Goal: Task Accomplishment & Management: Use online tool/utility

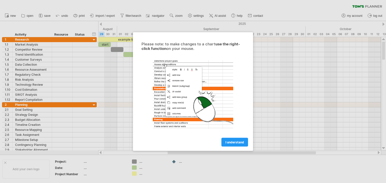
click at [329, 115] on div at bounding box center [193, 91] width 386 height 183
click at [240, 144] on span "I understand" at bounding box center [234, 143] width 19 height 4
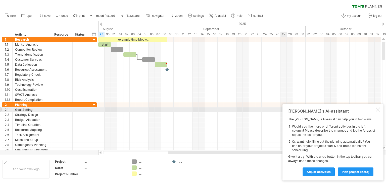
click at [379, 110] on div at bounding box center [378, 110] width 4 height 4
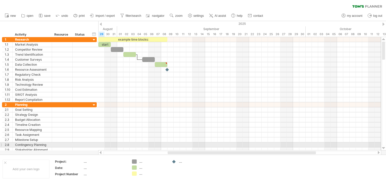
click at [385, 147] on div at bounding box center [383, 149] width 3 height 4
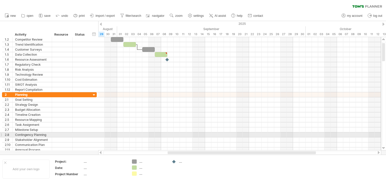
click at [385, 147] on div at bounding box center [383, 149] width 3 height 4
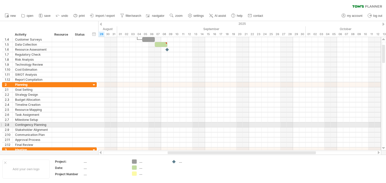
click at [385, 147] on div at bounding box center [383, 149] width 3 height 4
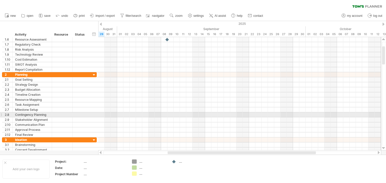
click at [385, 147] on div at bounding box center [383, 149] width 3 height 4
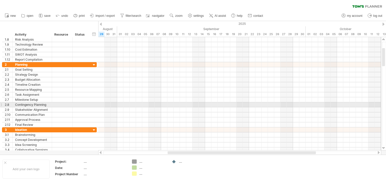
click at [385, 147] on div at bounding box center [383, 149] width 3 height 4
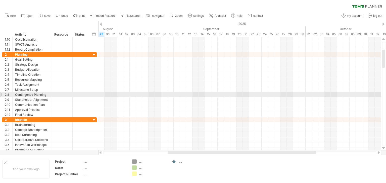
click at [385, 147] on div at bounding box center [383, 149] width 3 height 4
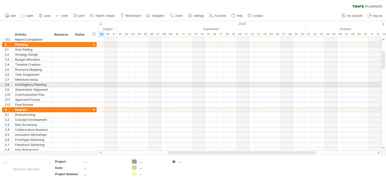
click at [385, 147] on div at bounding box center [383, 149] width 3 height 4
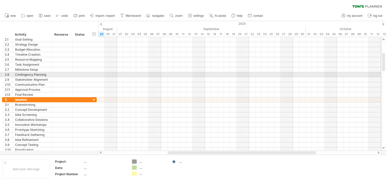
click at [385, 147] on div at bounding box center [383, 149] width 3 height 4
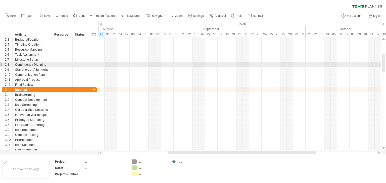
click at [385, 147] on div at bounding box center [383, 149] width 3 height 4
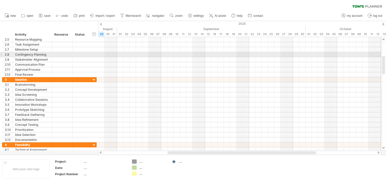
click at [385, 147] on div at bounding box center [383, 149] width 3 height 4
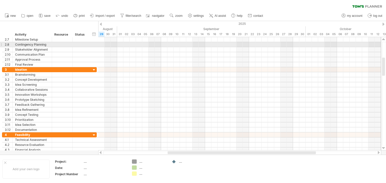
click at [385, 147] on div at bounding box center [383, 149] width 3 height 4
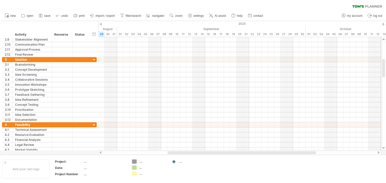
click at [385, 147] on div at bounding box center [383, 149] width 3 height 4
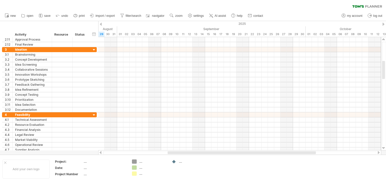
click at [385, 147] on div at bounding box center [383, 149] width 3 height 4
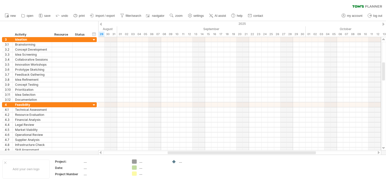
click at [385, 147] on div at bounding box center [383, 149] width 3 height 4
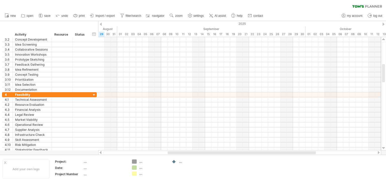
click at [385, 147] on div at bounding box center [383, 149] width 3 height 4
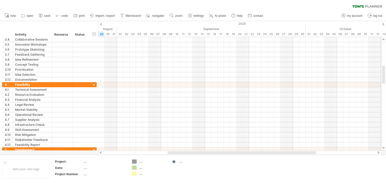
click at [385, 147] on div at bounding box center [383, 149] width 3 height 4
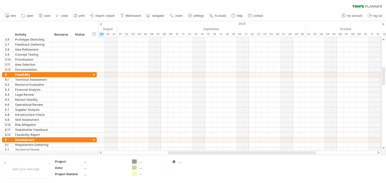
click at [385, 147] on div at bounding box center [383, 149] width 3 height 4
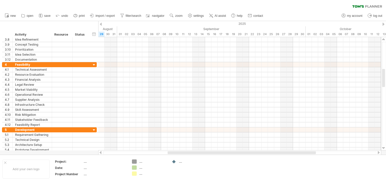
click at [385, 147] on div at bounding box center [383, 149] width 3 height 4
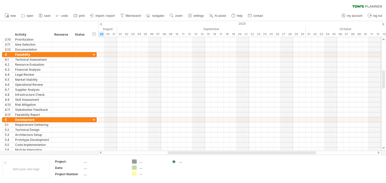
click at [385, 147] on div at bounding box center [383, 149] width 3 height 4
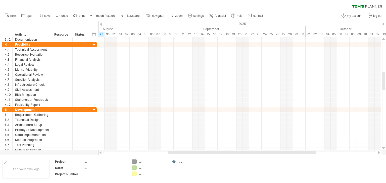
click at [385, 147] on div at bounding box center [383, 149] width 3 height 4
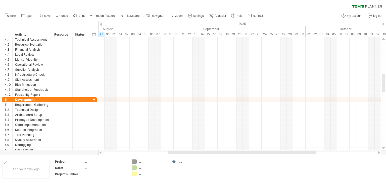
click at [385, 147] on div at bounding box center [383, 149] width 3 height 4
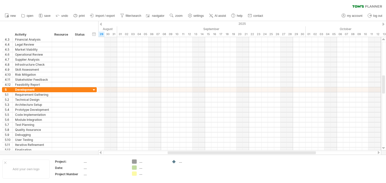
click at [385, 147] on div at bounding box center [383, 149] width 3 height 4
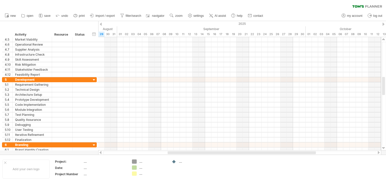
click at [385, 147] on div at bounding box center [383, 149] width 3 height 4
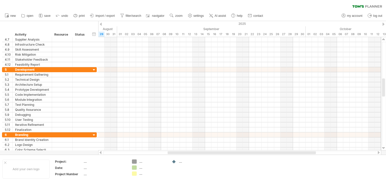
click at [385, 147] on div at bounding box center [383, 149] width 3 height 4
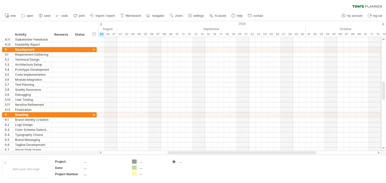
click at [385, 147] on div at bounding box center [383, 149] width 3 height 4
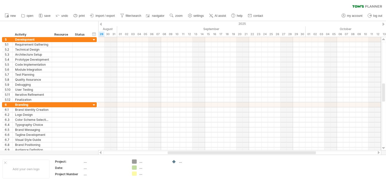
click at [385, 147] on div at bounding box center [383, 149] width 3 height 4
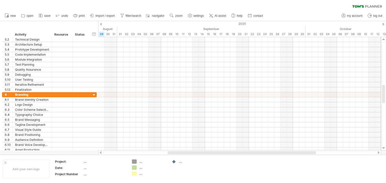
click at [385, 147] on div at bounding box center [383, 149] width 3 height 4
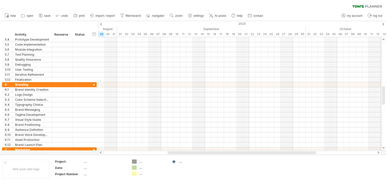
click at [385, 147] on div at bounding box center [383, 149] width 3 height 4
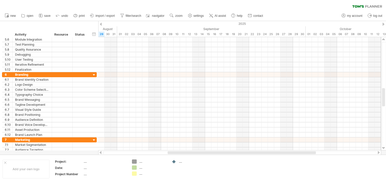
click at [385, 147] on div at bounding box center [383, 149] width 3 height 4
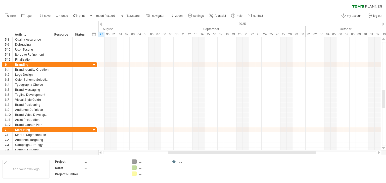
click at [385, 147] on div at bounding box center [383, 149] width 3 height 4
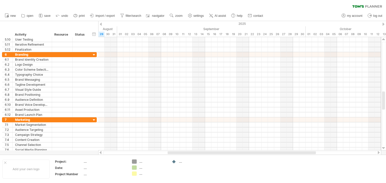
click at [385, 147] on div at bounding box center [383, 149] width 3 height 4
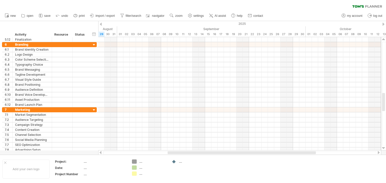
click at [385, 147] on div at bounding box center [383, 149] width 3 height 4
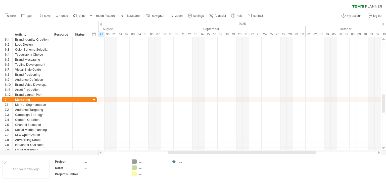
click at [385, 147] on div at bounding box center [383, 149] width 3 height 4
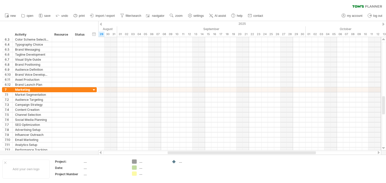
click at [385, 147] on div at bounding box center [383, 149] width 3 height 4
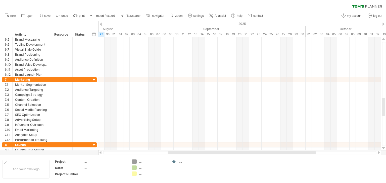
click at [385, 147] on div at bounding box center [383, 149] width 3 height 4
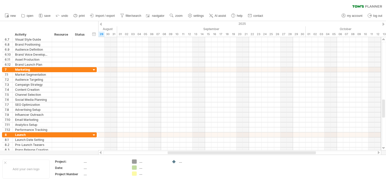
click at [385, 147] on div at bounding box center [383, 149] width 3 height 4
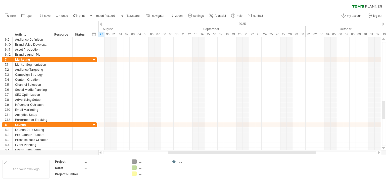
click at [385, 147] on div at bounding box center [383, 149] width 3 height 4
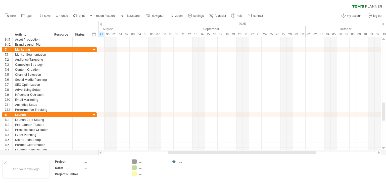
click at [385, 147] on div at bounding box center [383, 149] width 3 height 4
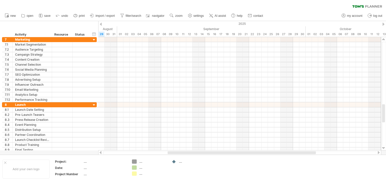
click at [385, 147] on div at bounding box center [383, 149] width 3 height 4
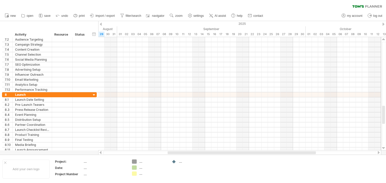
click at [385, 147] on div at bounding box center [383, 149] width 3 height 4
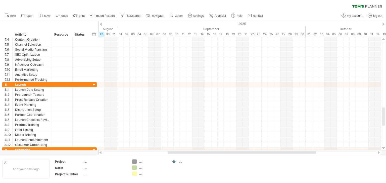
click at [385, 147] on div at bounding box center [383, 149] width 3 height 4
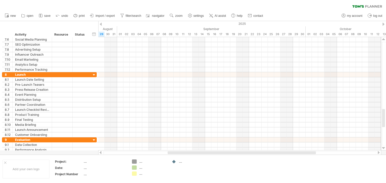
click at [385, 147] on div at bounding box center [383, 149] width 3 height 4
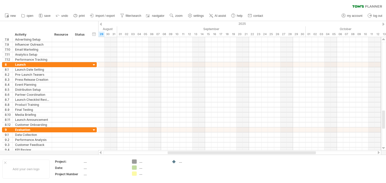
click at [385, 147] on div at bounding box center [383, 149] width 3 height 4
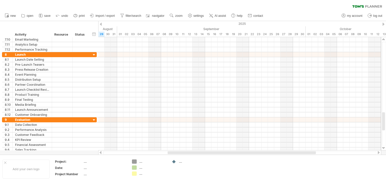
click at [385, 147] on div at bounding box center [383, 149] width 3 height 4
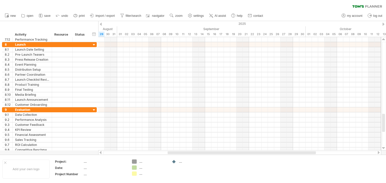
click at [385, 147] on div at bounding box center [383, 149] width 3 height 4
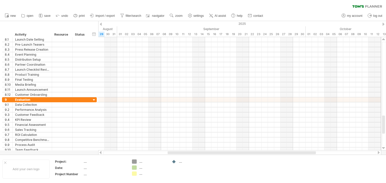
click at [385, 147] on div at bounding box center [383, 149] width 3 height 4
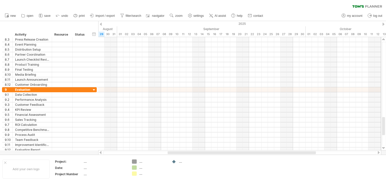
click at [385, 147] on div at bounding box center [383, 149] width 3 height 4
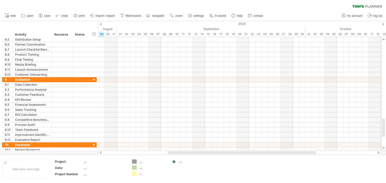
click at [385, 147] on div at bounding box center [383, 149] width 3 height 4
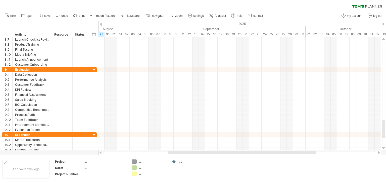
click at [385, 147] on div at bounding box center [383, 149] width 3 height 4
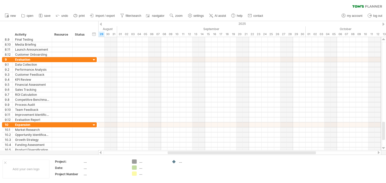
click at [385, 147] on div at bounding box center [383, 149] width 3 height 4
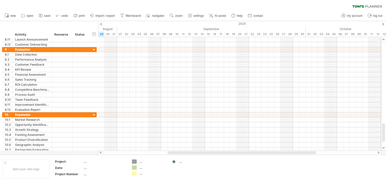
click at [385, 147] on div at bounding box center [383, 149] width 3 height 4
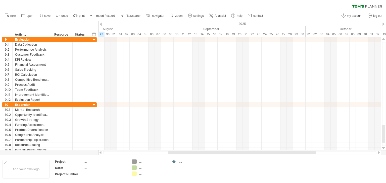
click at [385, 147] on div at bounding box center [383, 149] width 3 height 4
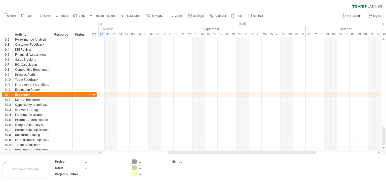
click at [385, 147] on div at bounding box center [383, 149] width 3 height 4
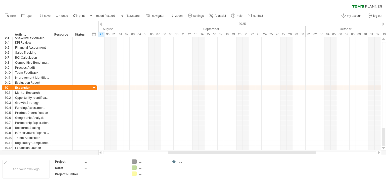
click at [385, 147] on div at bounding box center [383, 149] width 3 height 4
click at [359, 17] on span "my account" at bounding box center [354, 16] width 15 height 4
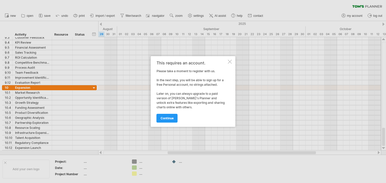
click at [230, 62] on div at bounding box center [230, 62] width 4 height 4
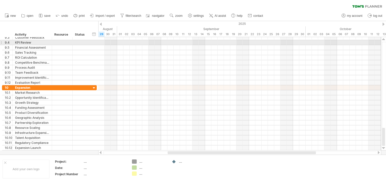
click at [384, 41] on div at bounding box center [383, 39] width 3 height 4
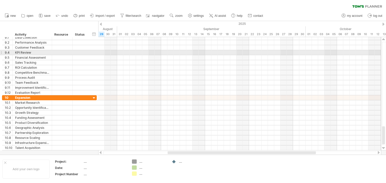
click at [384, 41] on div at bounding box center [383, 39] width 3 height 4
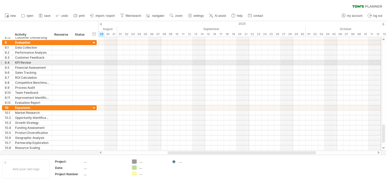
click at [384, 41] on div at bounding box center [383, 39] width 3 height 4
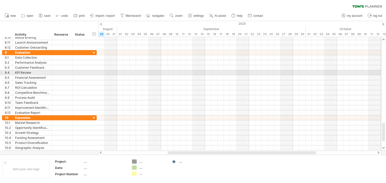
click at [384, 41] on div at bounding box center [383, 39] width 3 height 4
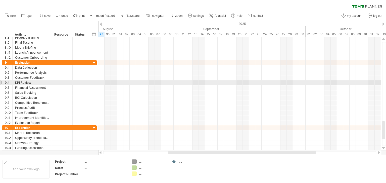
click at [384, 41] on div at bounding box center [383, 39] width 3 height 4
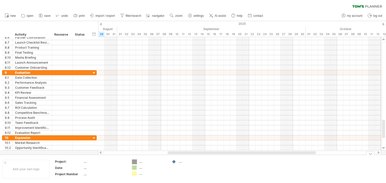
click at [133, 162] on div "Trying to reach plan.tomsplanner.com Connected again... 0% clear filter new 1" at bounding box center [193, 91] width 386 height 183
click at [135, 167] on div "Trying to reach plan.tomsplanner.com Connected again... 0% clear filter new 1" at bounding box center [193, 91] width 386 height 183
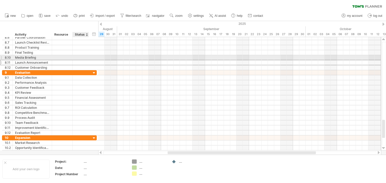
drag, startPoint x: 95, startPoint y: 62, endPoint x: 111, endPoint y: -7, distance: 70.6
click at [111, 0] on html "progress(100%) Trying to reach plan.tomsplanner.com Connected again... 0% clear…" at bounding box center [193, 92] width 386 height 184
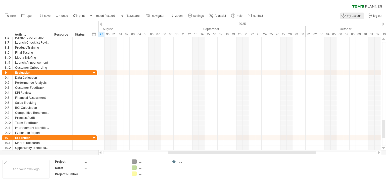
click at [350, 17] on span "my account" at bounding box center [354, 16] width 15 height 4
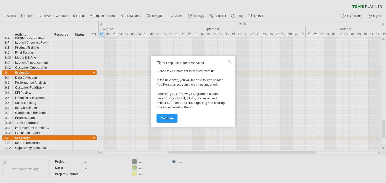
click at [226, 62] on div "This requires an account." at bounding box center [192, 63] width 70 height 5
click at [230, 62] on div at bounding box center [230, 62] width 4 height 4
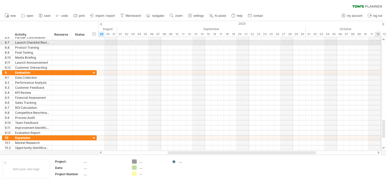
click at [384, 42] on div at bounding box center [384, 94] width 4 height 104
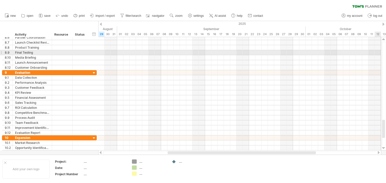
drag, startPoint x: 384, startPoint y: 42, endPoint x: 383, endPoint y: 51, distance: 9.0
click at [383, 51] on div at bounding box center [384, 94] width 4 height 104
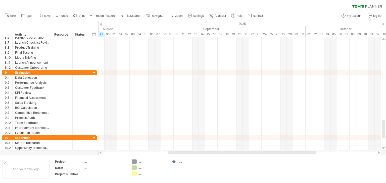
click at [328, 6] on div "clear filter reapply filter" at bounding box center [193, 5] width 386 height 11
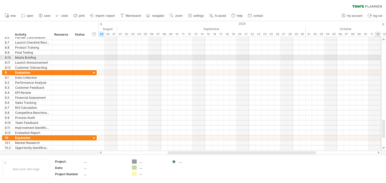
click at [384, 57] on div at bounding box center [384, 94] width 4 height 104
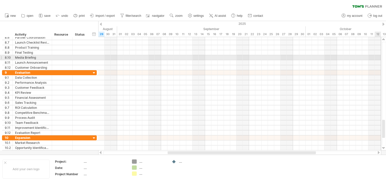
click at [384, 57] on div at bounding box center [384, 94] width 4 height 104
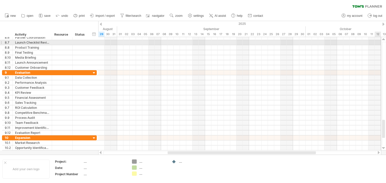
drag, startPoint x: 384, startPoint y: 57, endPoint x: 384, endPoint y: 42, distance: 14.1
click at [384, 42] on div at bounding box center [384, 94] width 4 height 104
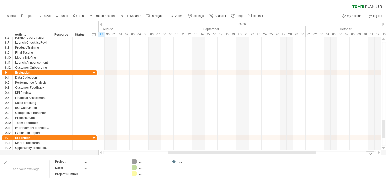
click at [107, 168] on div "...." at bounding box center [105, 168] width 42 height 4
click at [105, 162] on div "...." at bounding box center [105, 162] width 42 height 4
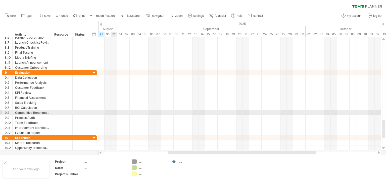
click at [112, 116] on div at bounding box center [239, 118] width 283 height 5
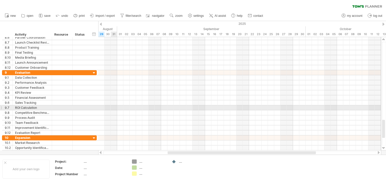
click at [114, 111] on div at bounding box center [239, 113] width 283 height 5
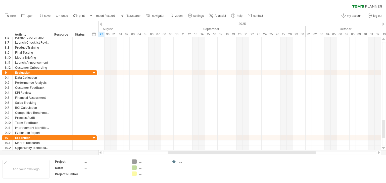
click at [185, 5] on div "clear filter reapply filter" at bounding box center [193, 5] width 386 height 11
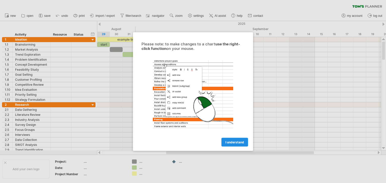
click at [239, 143] on span "I understand" at bounding box center [234, 143] width 19 height 4
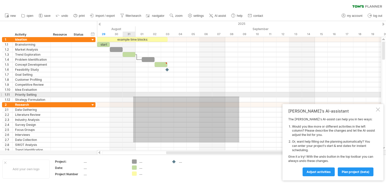
drag, startPoint x: 239, startPoint y: 143, endPoint x: 132, endPoint y: 96, distance: 117.1
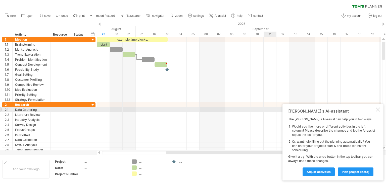
click at [378, 109] on div at bounding box center [378, 110] width 4 height 4
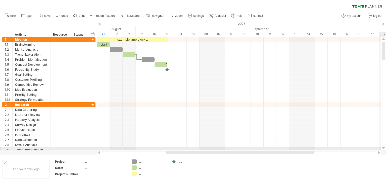
click at [383, 148] on div at bounding box center [383, 149] width 3 height 4
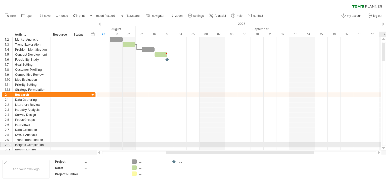
drag, startPoint x: 383, startPoint y: 148, endPoint x: 386, endPoint y: 145, distance: 4.4
click at [386, 145] on div at bounding box center [383, 94] width 5 height 114
click at [386, 145] on div at bounding box center [384, 94] width 4 height 104
click at [383, 145] on div at bounding box center [384, 94] width 4 height 104
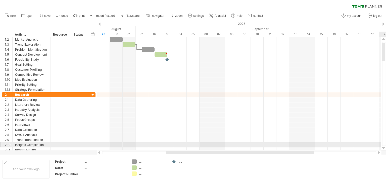
click at [383, 145] on div at bounding box center [384, 94] width 4 height 104
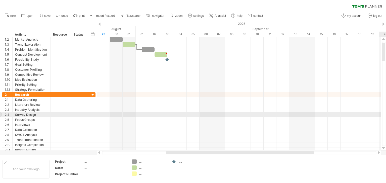
drag, startPoint x: 383, startPoint y: 145, endPoint x: 384, endPoint y: 117, distance: 28.2
click at [384, 117] on div at bounding box center [384, 94] width 4 height 104
